Goal: Task Accomplishment & Management: Manage account settings

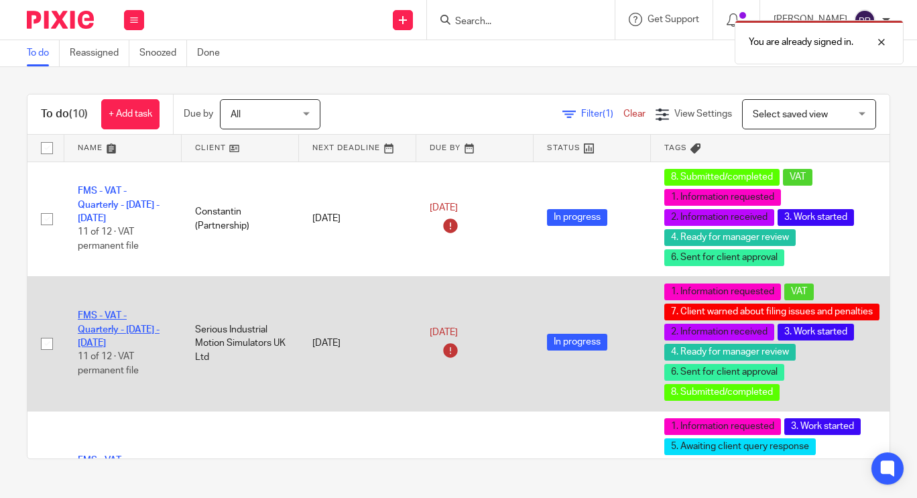
click at [113, 205] on link "FMS - VAT - Quarterly - January - March, 2025" at bounding box center [119, 329] width 82 height 37
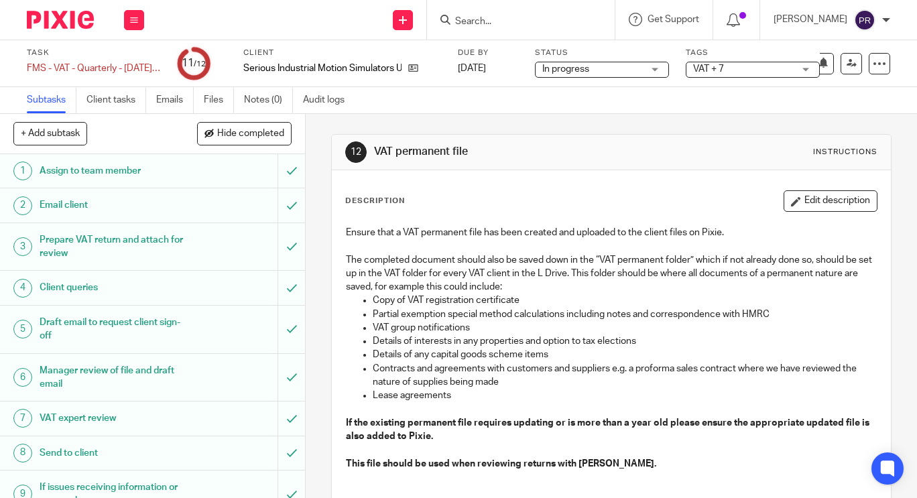
click at [508, 17] on input "Search" at bounding box center [514, 22] width 121 height 12
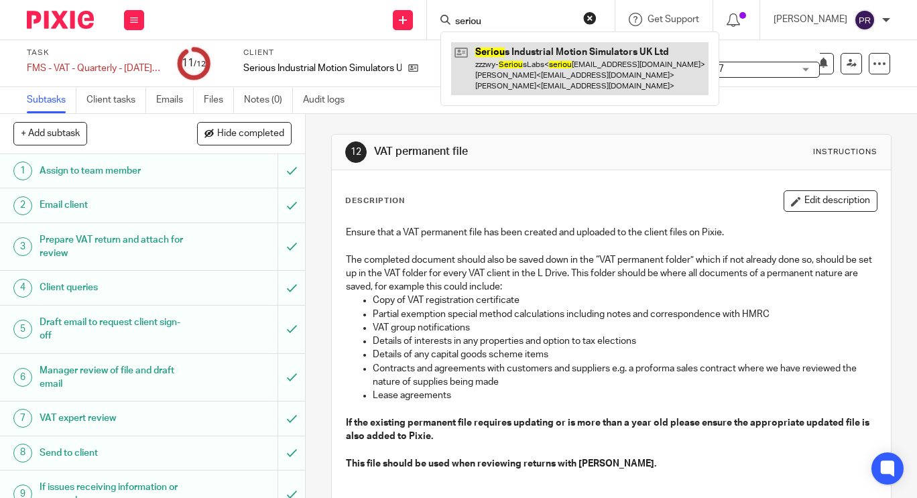
type input "seriou"
click at [542, 69] on link at bounding box center [580, 68] width 258 height 53
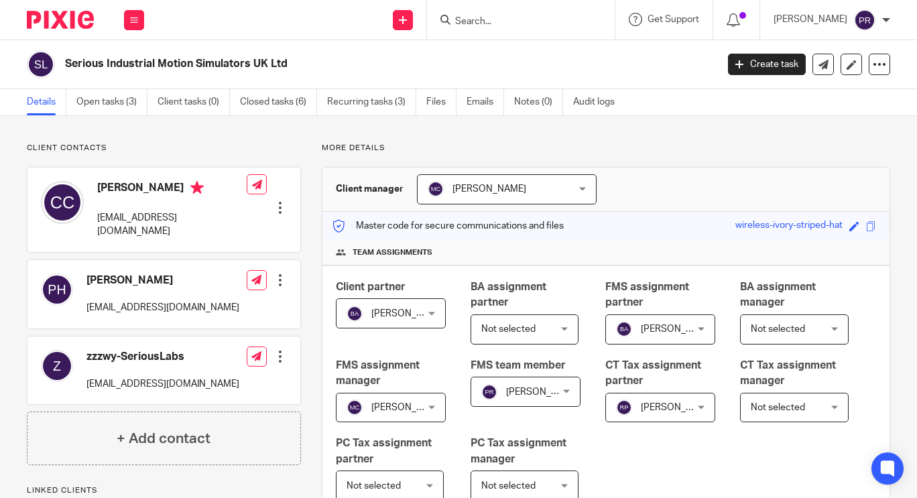
click at [109, 105] on link "Open tasks (3)" at bounding box center [111, 102] width 71 height 26
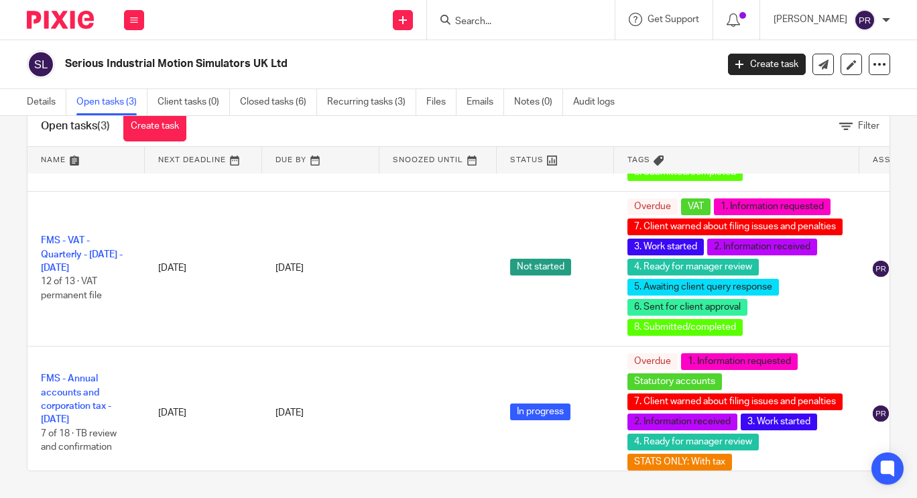
scroll to position [137, 0]
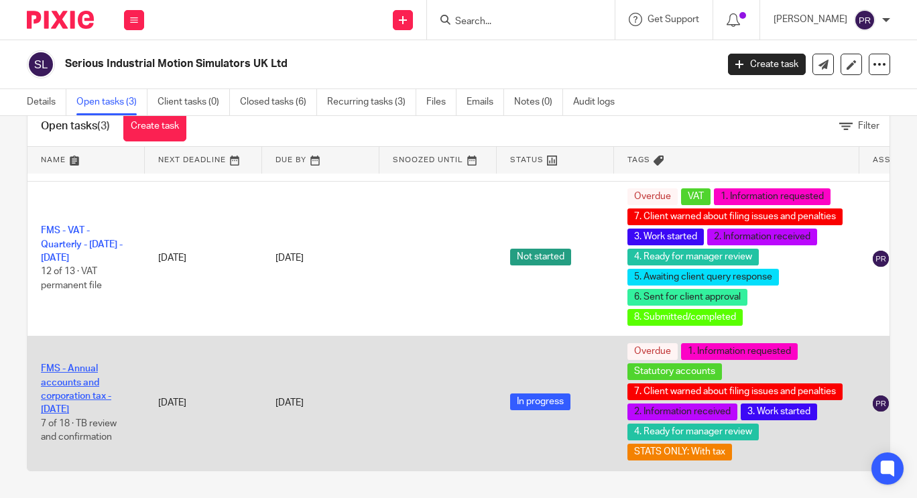
click at [80, 372] on link "FMS - Annual accounts and corporation tax - [DATE]" at bounding box center [76, 389] width 70 height 50
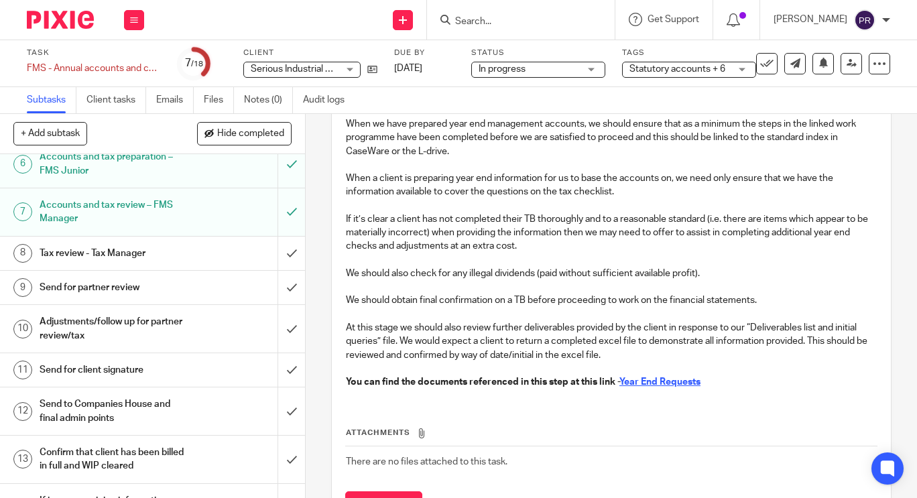
scroll to position [207, 0]
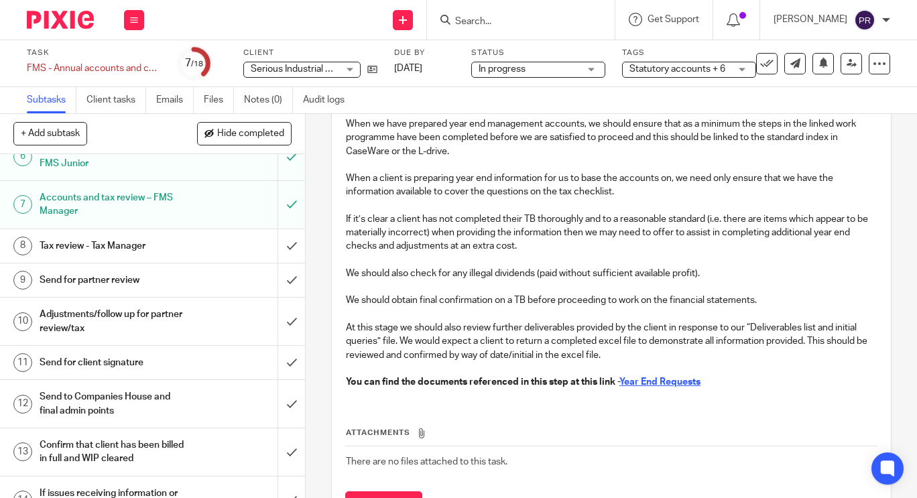
click at [124, 366] on h1 "Send for client signature" at bounding box center [115, 363] width 150 height 20
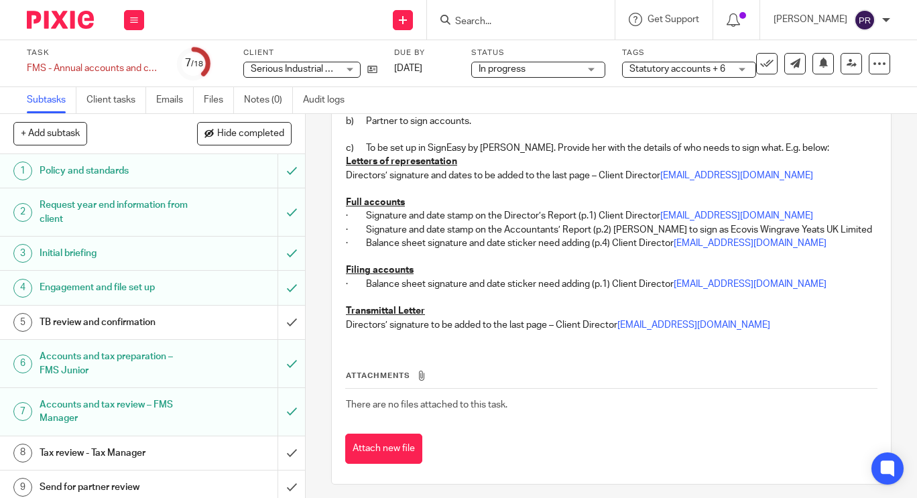
scroll to position [140, 0]
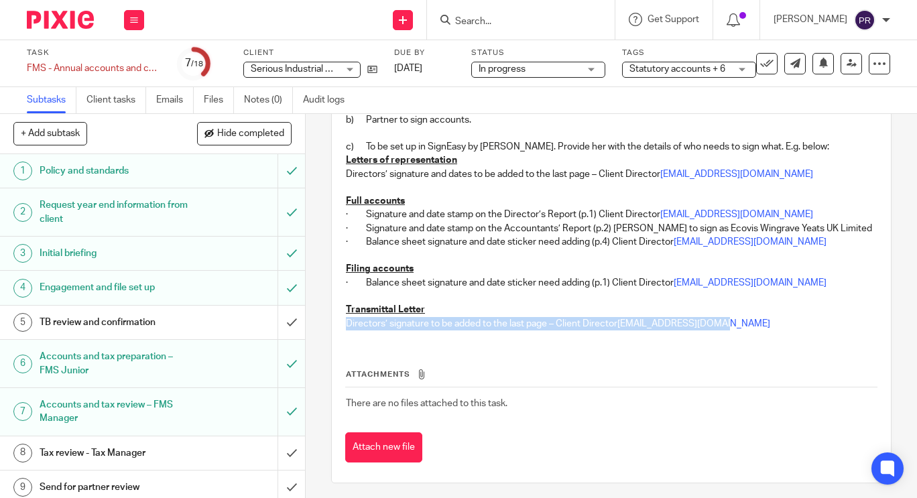
drag, startPoint x: 879, startPoint y: 323, endPoint x: 890, endPoint y: 353, distance: 32.0
click at [890, 353] on div "11 Send for client signature Instructions Description Edit description a) Clien…" at bounding box center [612, 306] width 612 height 384
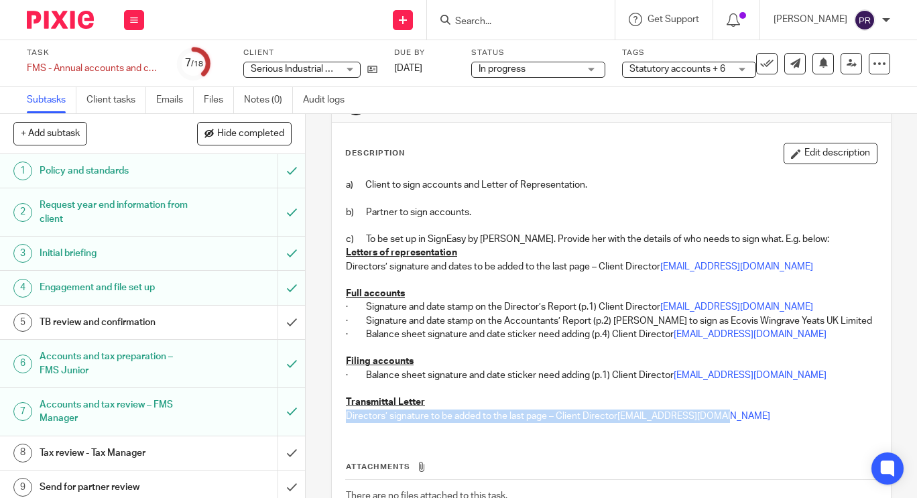
scroll to position [46, 0]
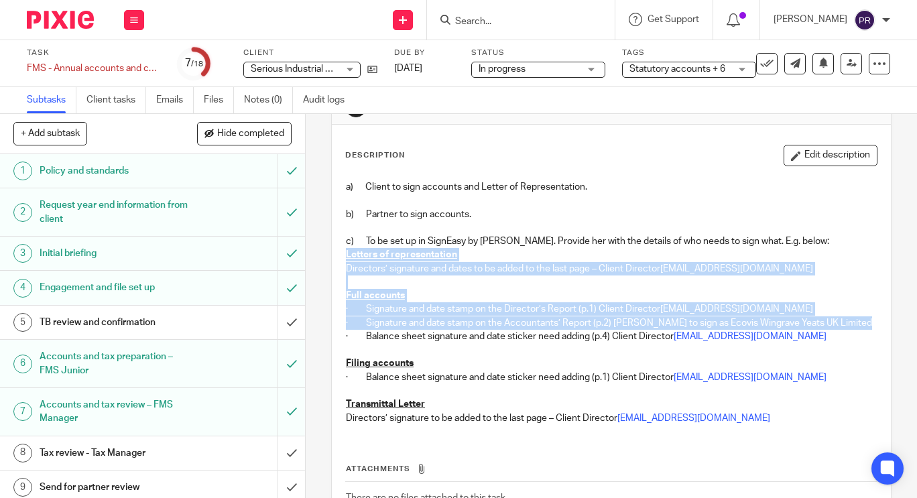
drag, startPoint x: 341, startPoint y: 257, endPoint x: 467, endPoint y: 337, distance: 149.2
click at [467, 337] on div "a) Client to sign accounts and Letter of Representation. b) Partner to sign acc…" at bounding box center [611, 305] width 545 height 262
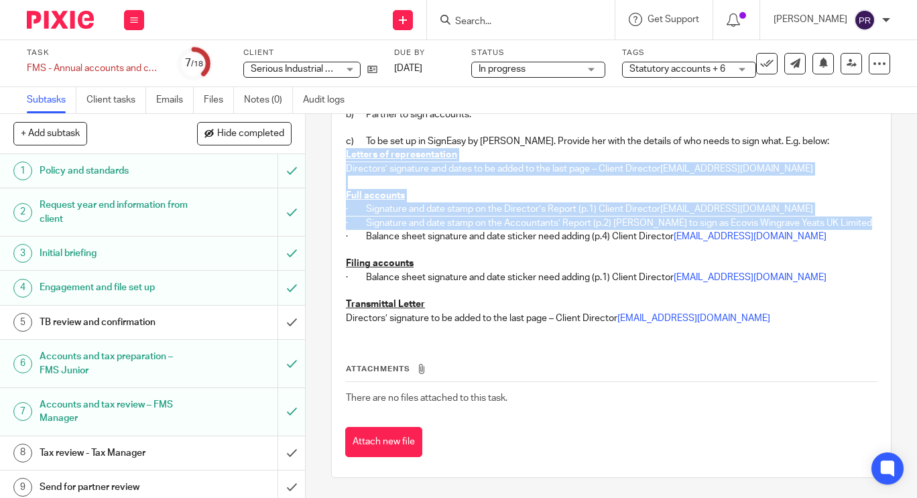
scroll to position [159, 0]
click at [81, 172] on h1 "Policy and standards" at bounding box center [115, 171] width 150 height 20
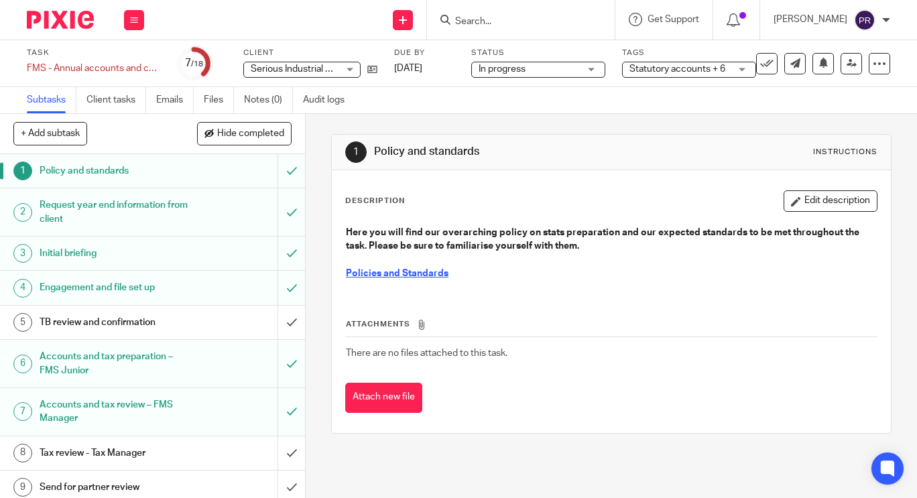
click at [105, 211] on h1 "Request year end information from client" at bounding box center [115, 212] width 150 height 34
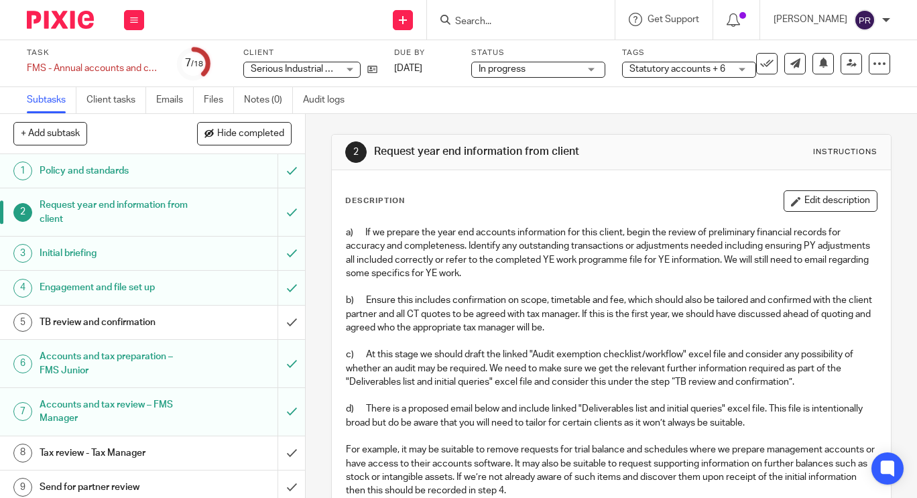
click at [100, 292] on h1 "Engagement and file set up" at bounding box center [115, 288] width 150 height 20
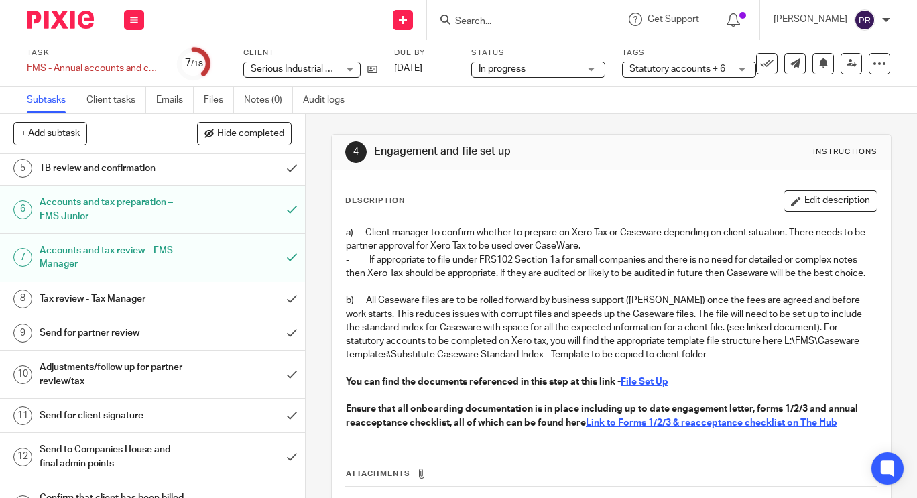
scroll to position [158, 0]
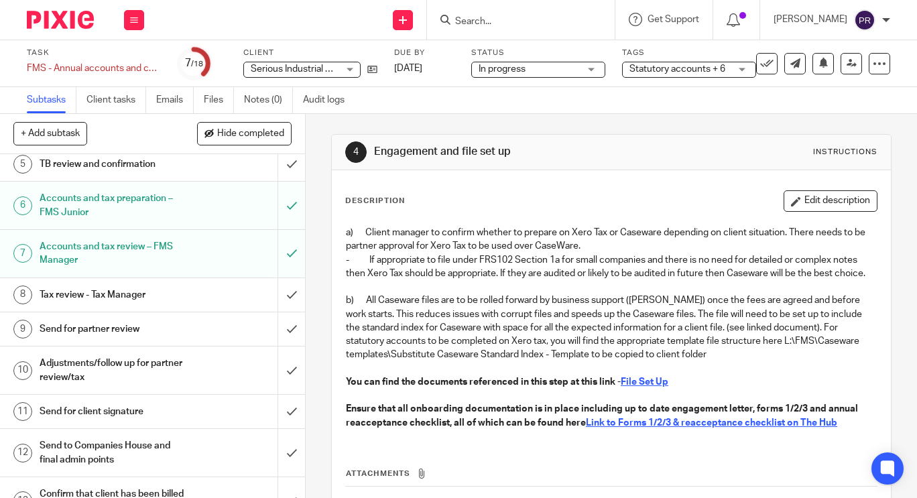
click at [640, 387] on u "File Set Up" at bounding box center [645, 382] width 48 height 9
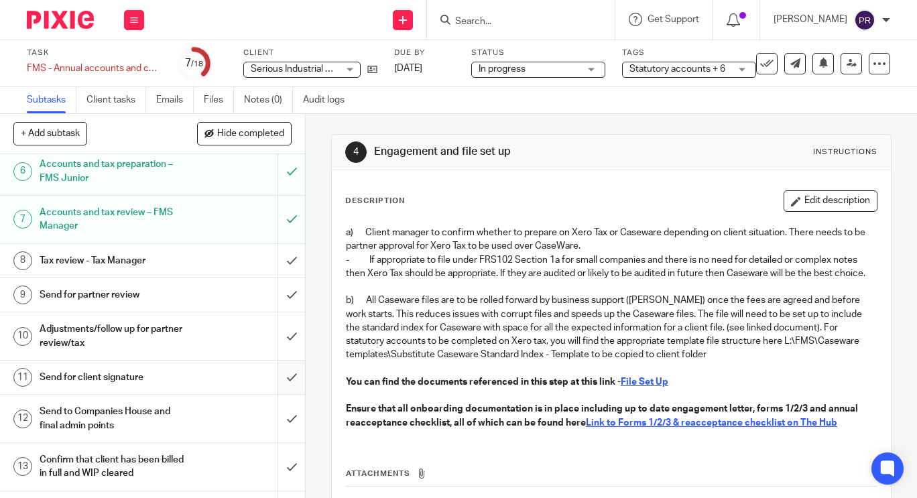
scroll to position [193, 0]
click at [106, 371] on h1 "Send for client signature" at bounding box center [115, 377] width 150 height 20
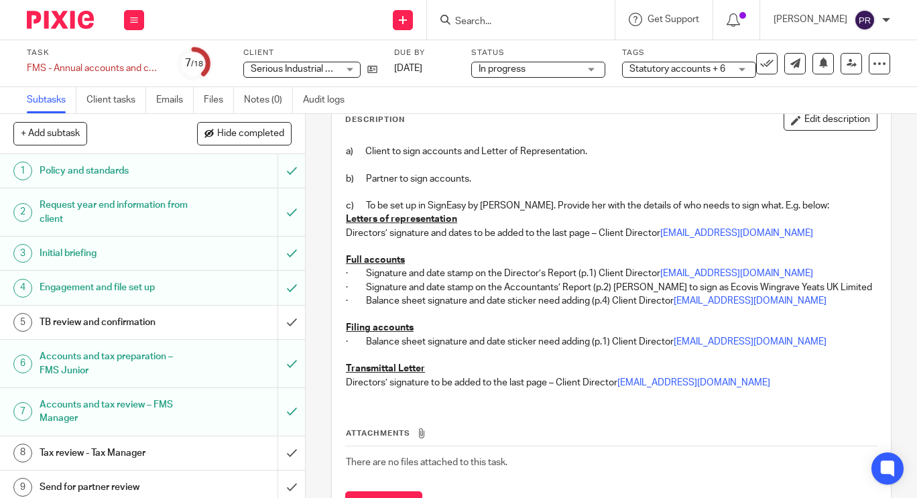
scroll to position [89, 0]
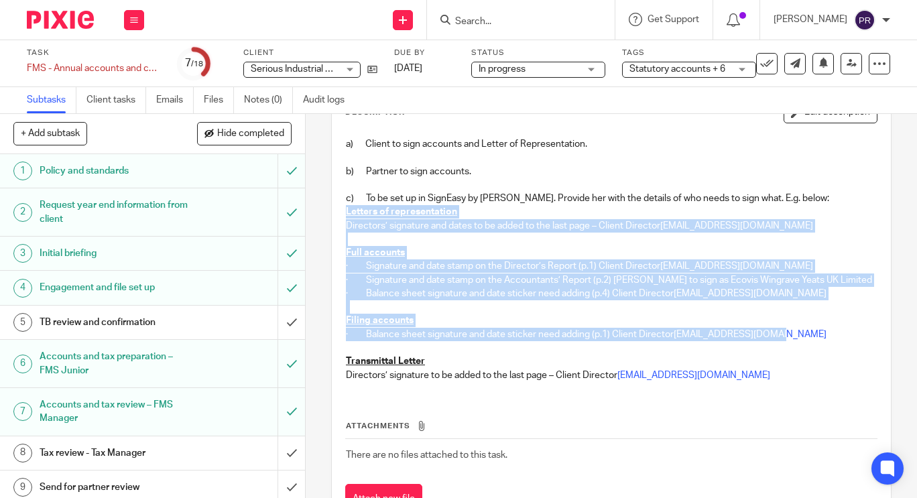
drag, startPoint x: 342, startPoint y: 212, endPoint x: 799, endPoint y: 349, distance: 477.4
click at [799, 349] on div "a) Client to sign accounts and Letter of Representation. b) Partner to sign acc…" at bounding box center [611, 262] width 545 height 262
copy div "Letters of representation Directors’ signature and dates to be added to the las…"
